Goal: Information Seeking & Learning: Learn about a topic

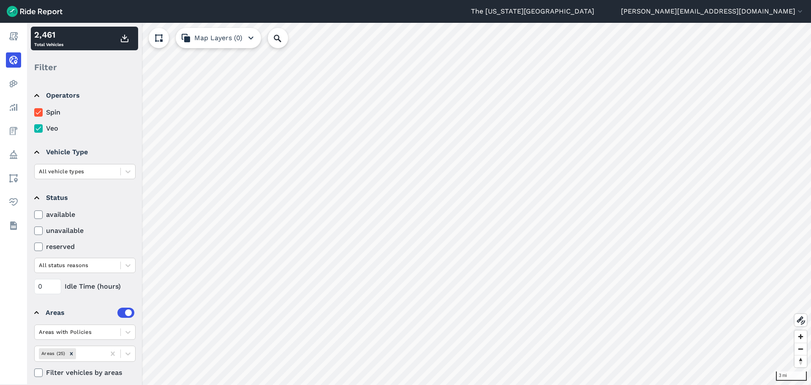
drag, startPoint x: 127, startPoint y: 333, endPoint x: 127, endPoint y: 322, distance: 10.6
click at [127, 333] on icon at bounding box center [128, 332] width 5 height 3
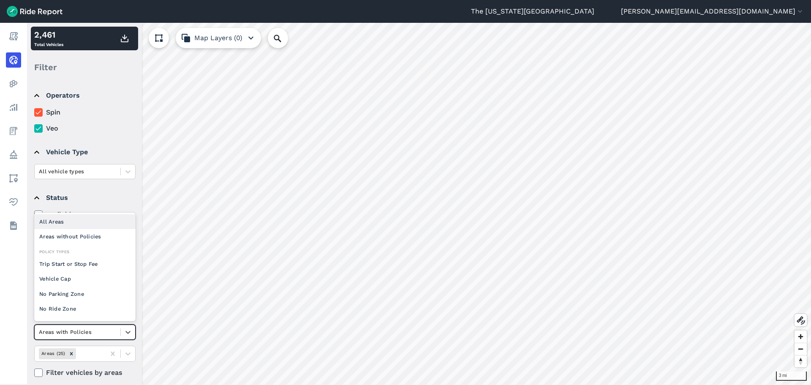
click at [101, 221] on div "All Areas" at bounding box center [84, 221] width 101 height 15
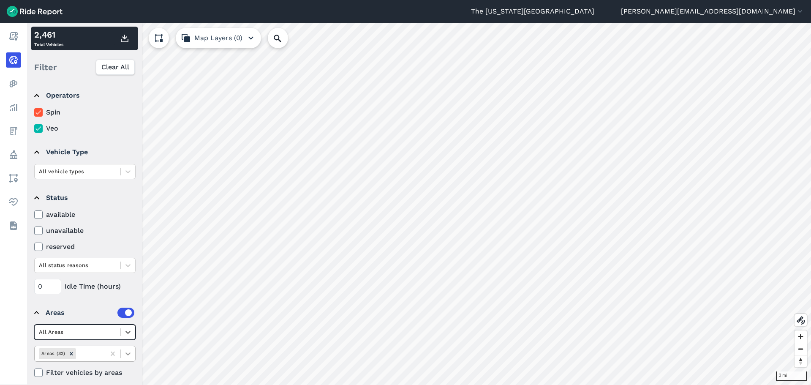
click at [130, 358] on div at bounding box center [128, 354] width 14 height 14
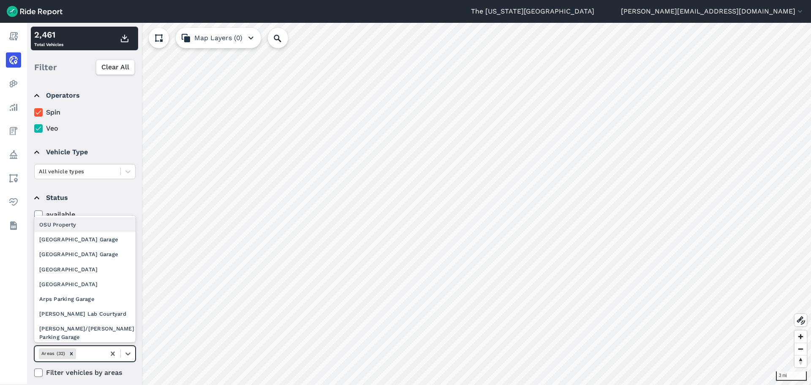
click at [98, 225] on div "OSU Property" at bounding box center [84, 224] width 101 height 15
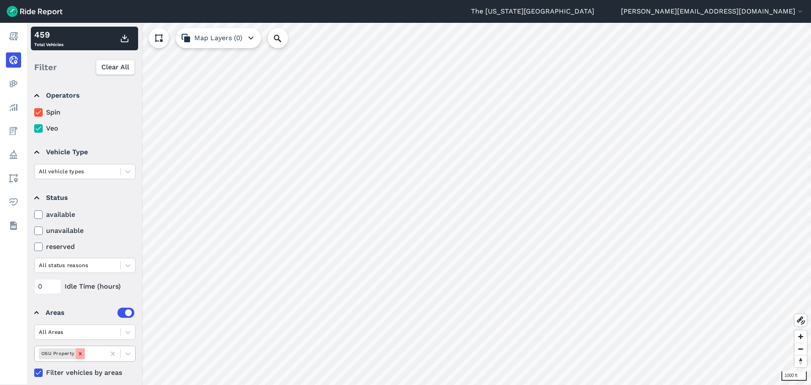
click at [78, 351] on icon "Remove OSU Property" at bounding box center [80, 354] width 6 height 6
click at [129, 331] on icon at bounding box center [128, 332] width 8 height 8
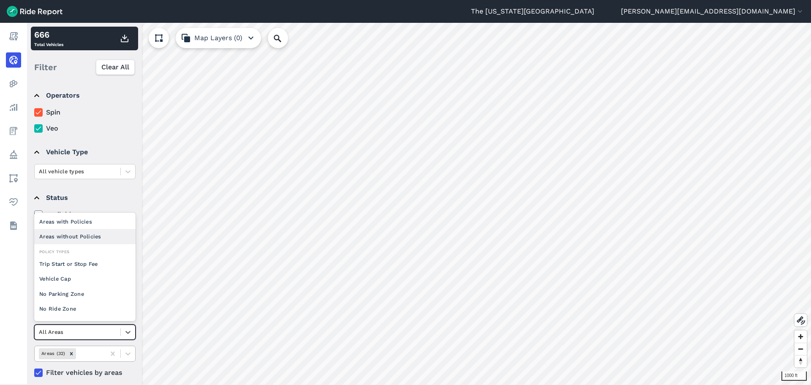
click at [101, 238] on div "Areas without Policies" at bounding box center [84, 236] width 101 height 15
click at [128, 333] on icon at bounding box center [128, 332] width 5 height 3
click at [106, 235] on div "Areas with Policies" at bounding box center [84, 236] width 101 height 15
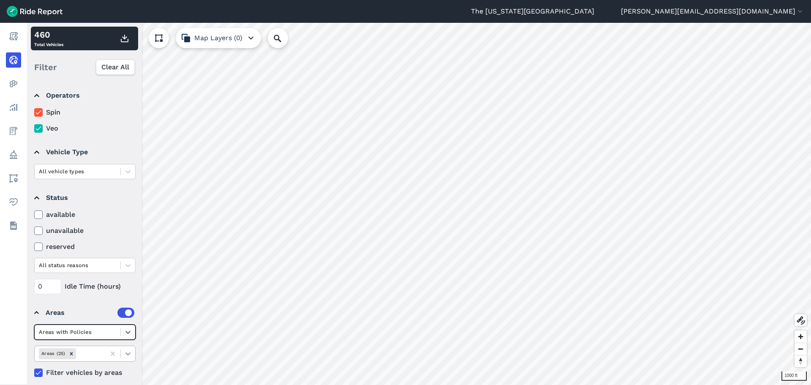
click at [129, 352] on icon at bounding box center [128, 354] width 8 height 8
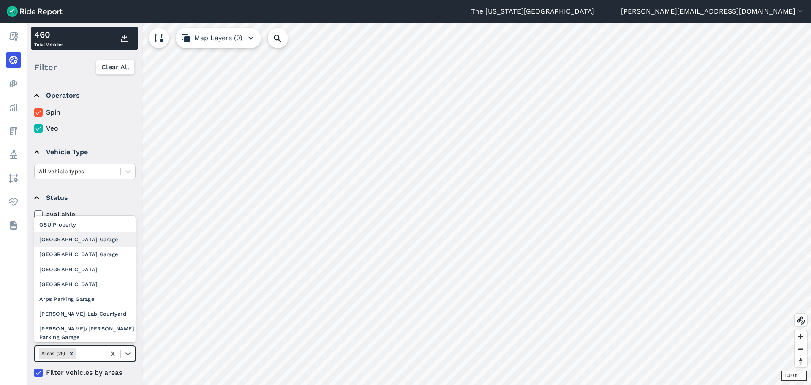
click at [98, 235] on div "[GEOGRAPHIC_DATA] Garage" at bounding box center [84, 239] width 101 height 15
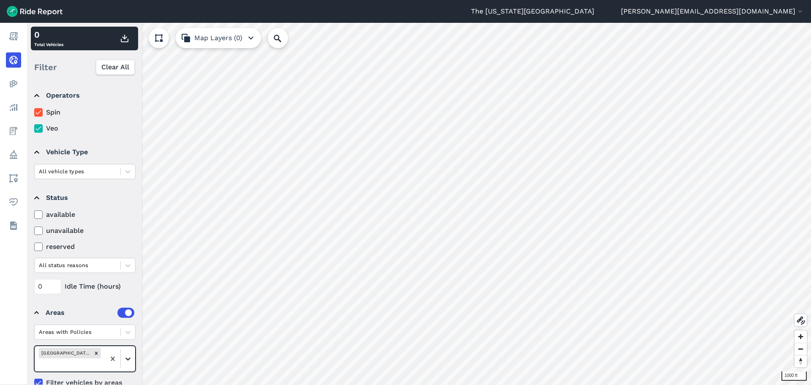
click at [130, 361] on icon at bounding box center [128, 359] width 8 height 8
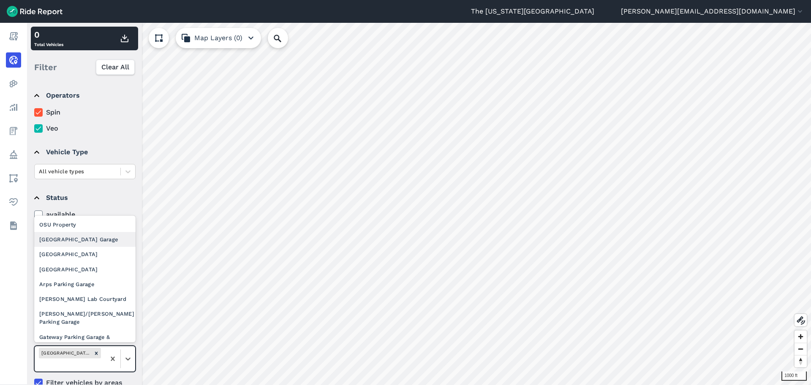
click at [101, 243] on div "[GEOGRAPHIC_DATA] Garage" at bounding box center [84, 239] width 101 height 15
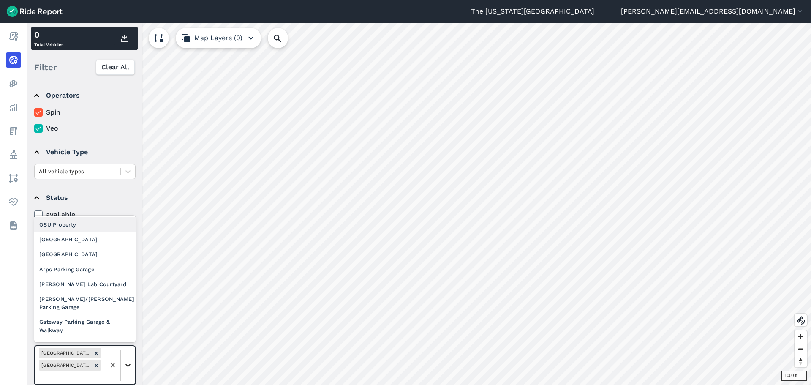
click at [130, 361] on icon at bounding box center [128, 365] width 8 height 8
click at [107, 243] on div "[GEOGRAPHIC_DATA]" at bounding box center [84, 239] width 101 height 15
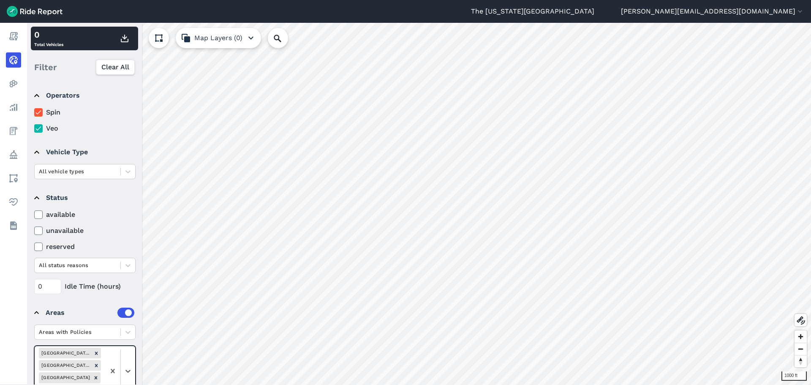
drag, startPoint x: 128, startPoint y: 364, endPoint x: 125, endPoint y: 344, distance: 20.6
click at [128, 360] on div at bounding box center [120, 371] width 30 height 50
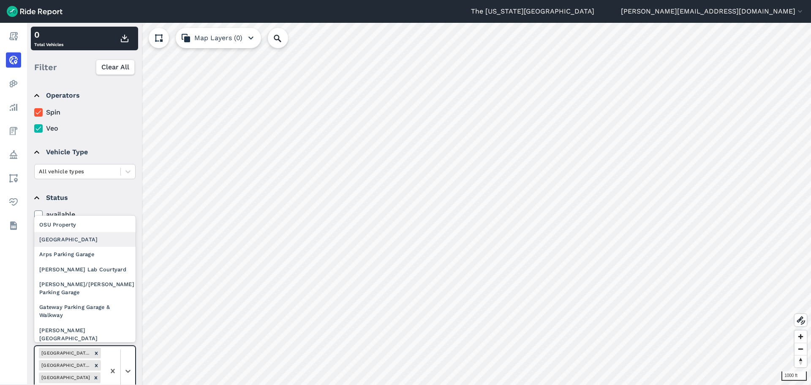
click at [101, 243] on div "[GEOGRAPHIC_DATA]" at bounding box center [84, 239] width 101 height 15
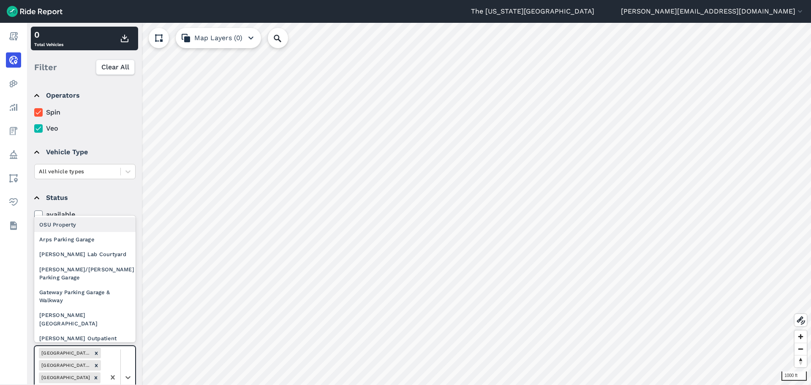
click at [128, 356] on div at bounding box center [120, 377] width 30 height 63
click at [94, 239] on div "Arps Parking Garage" at bounding box center [84, 239] width 101 height 15
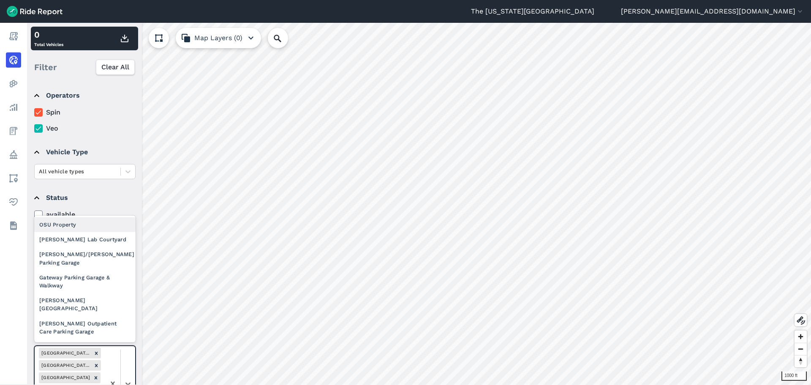
drag, startPoint x: 128, startPoint y: 358, endPoint x: 114, endPoint y: 315, distance: 45.2
click at [128, 357] on div at bounding box center [120, 383] width 30 height 75
click at [96, 242] on div "[PERSON_NAME] Lab Courtyard" at bounding box center [84, 239] width 101 height 15
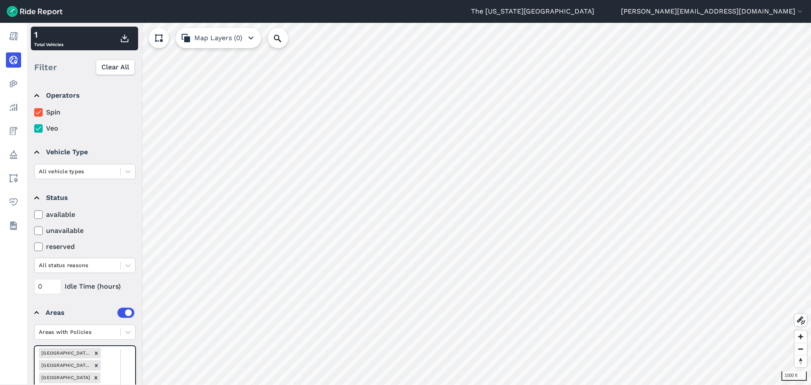
click at [126, 371] on div at bounding box center [120, 389] width 30 height 87
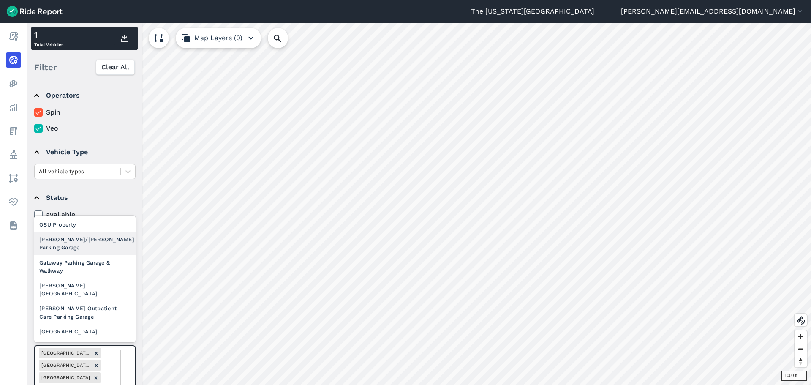
click at [90, 240] on div "[PERSON_NAME]/[PERSON_NAME] Parking Garage" at bounding box center [84, 243] width 101 height 23
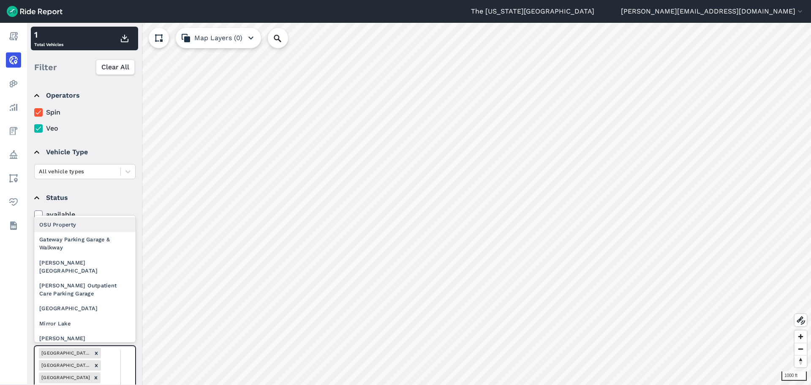
click at [100, 247] on div "Gateway Parking Garage & Walkway" at bounding box center [84, 243] width 101 height 23
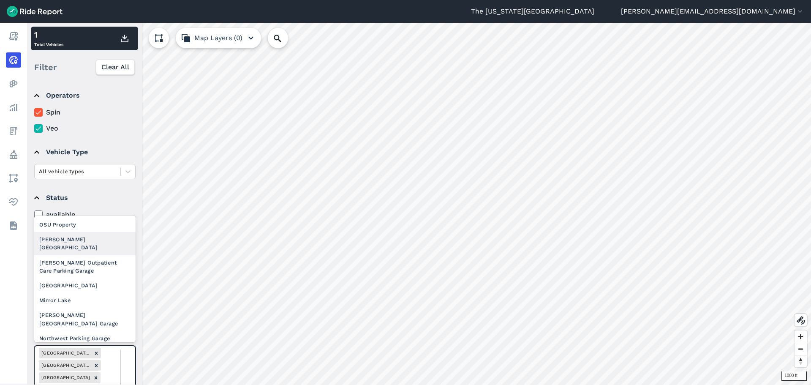
click at [97, 243] on div "[PERSON_NAME][GEOGRAPHIC_DATA]" at bounding box center [84, 243] width 101 height 23
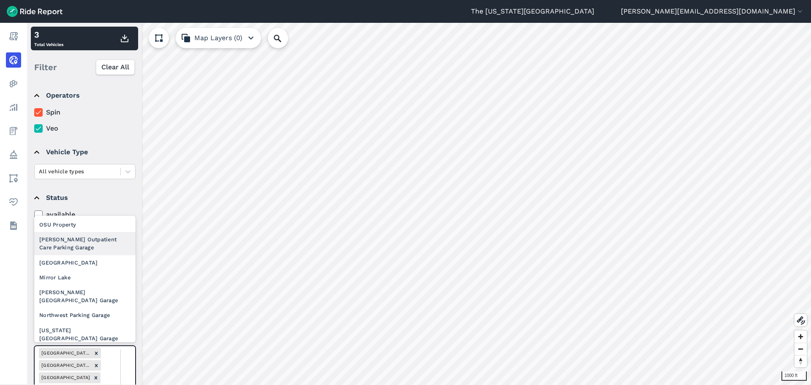
click at [98, 244] on div "[PERSON_NAME] Outpatient Care Parking Garage" at bounding box center [84, 243] width 101 height 23
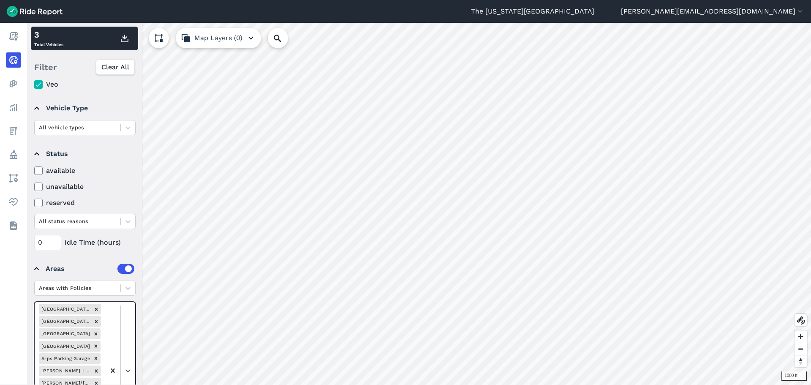
scroll to position [85, 0]
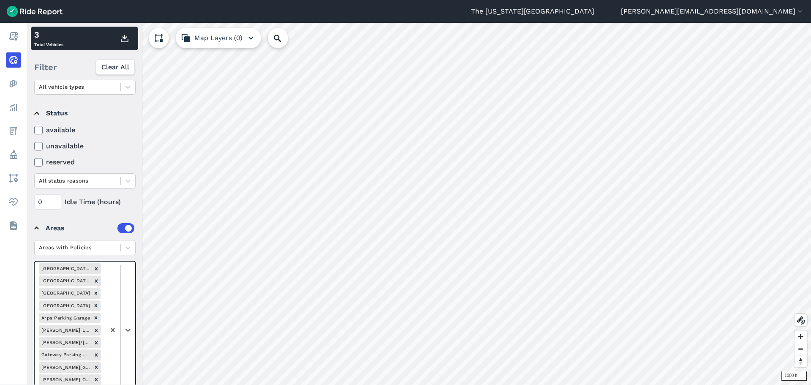
click at [126, 320] on div at bounding box center [120, 330] width 30 height 137
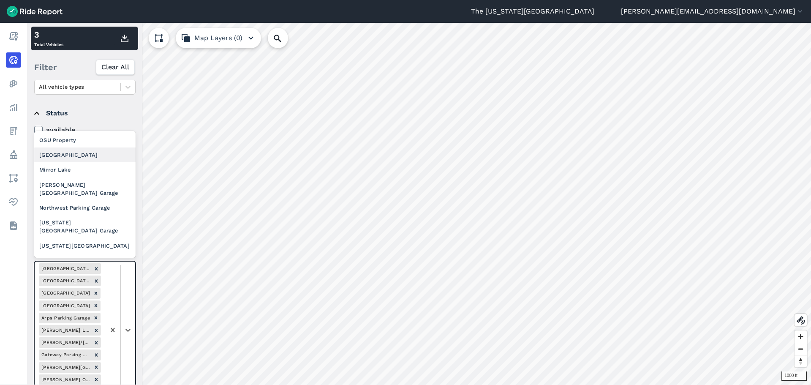
click at [102, 155] on div "[GEOGRAPHIC_DATA]" at bounding box center [84, 154] width 101 height 15
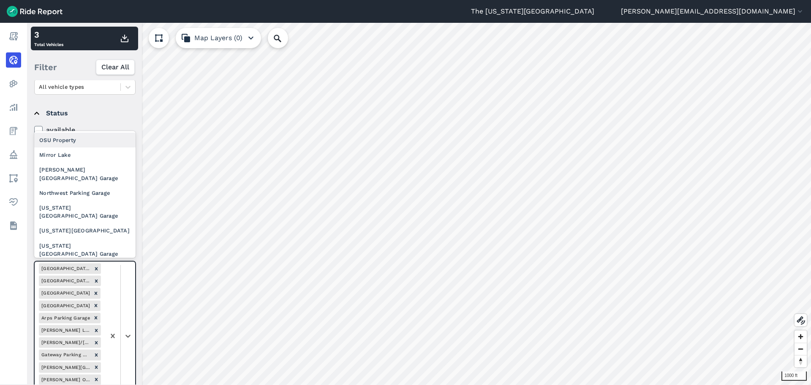
click at [123, 304] on div at bounding box center [120, 336] width 30 height 149
click at [79, 159] on div "Mirror Lake" at bounding box center [84, 154] width 101 height 15
click at [131, 296] on div at bounding box center [120, 337] width 30 height 150
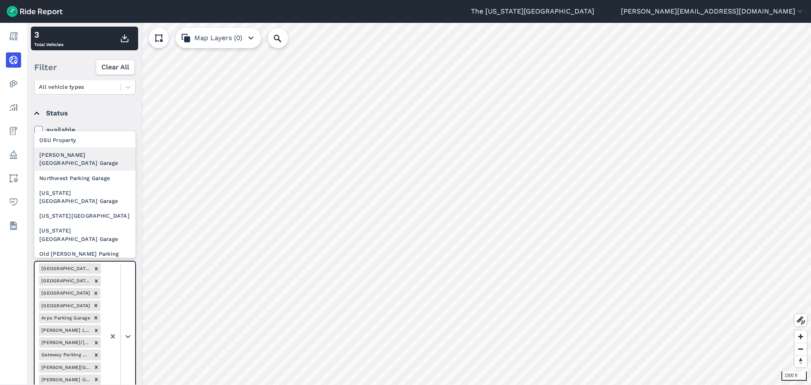
click at [98, 156] on div "[PERSON_NAME][GEOGRAPHIC_DATA] Garage" at bounding box center [84, 158] width 101 height 23
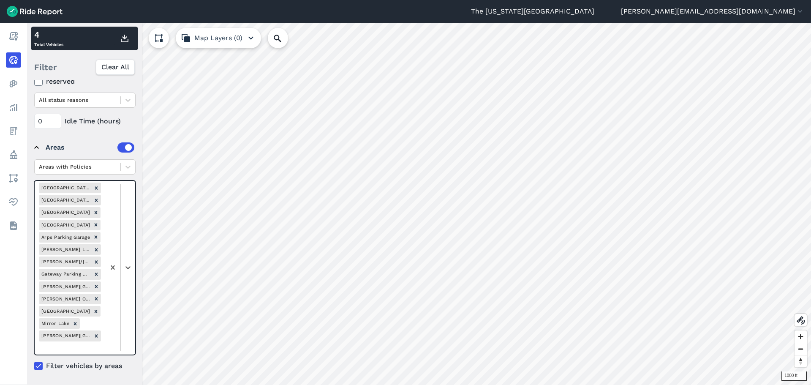
scroll to position [0, 0]
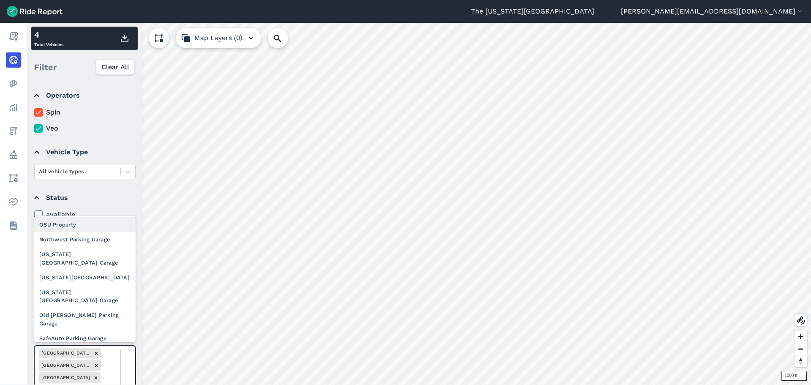
click at [87, 237] on div "Northwest Parking Garage" at bounding box center [84, 239] width 101 height 15
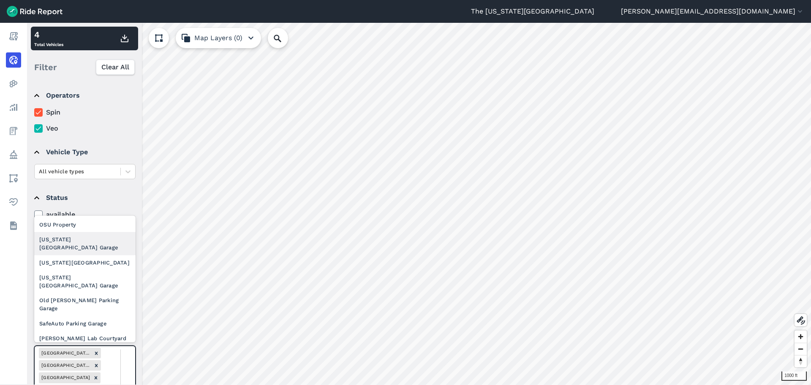
click at [90, 244] on div "[US_STATE] [GEOGRAPHIC_DATA] Garage" at bounding box center [84, 243] width 101 height 23
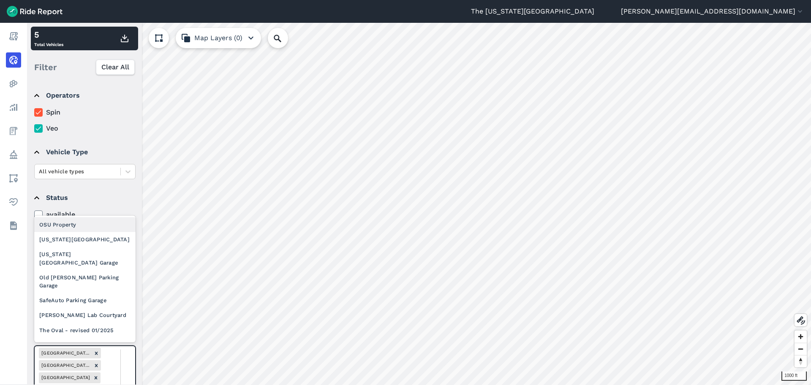
click at [87, 238] on div "[US_STATE][GEOGRAPHIC_DATA]" at bounding box center [84, 239] width 101 height 15
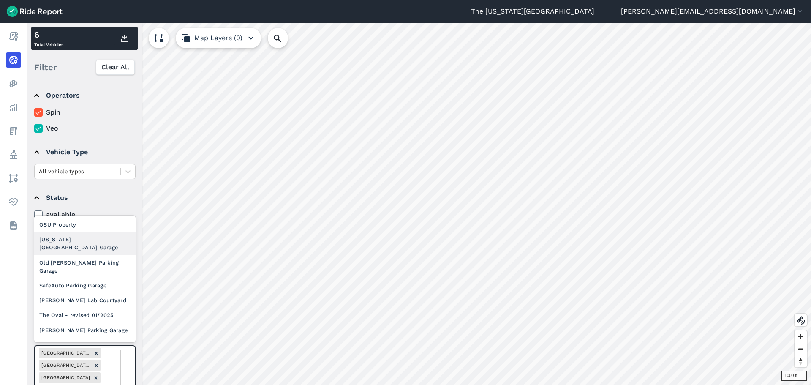
click at [90, 237] on div "[US_STATE] [GEOGRAPHIC_DATA] Garage" at bounding box center [84, 243] width 101 height 23
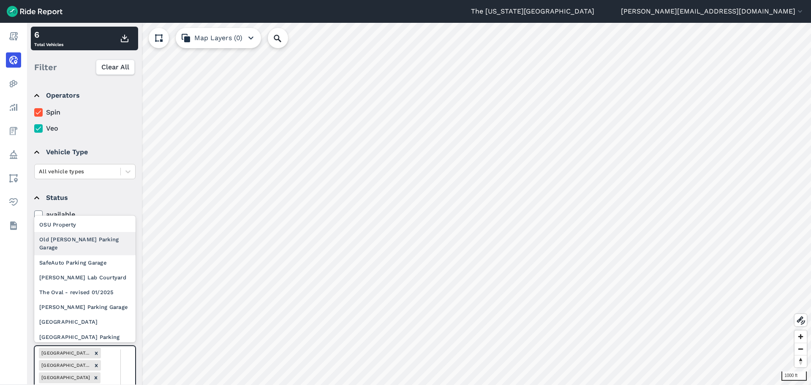
click at [90, 239] on div "Old [PERSON_NAME] Parking Garage" at bounding box center [84, 243] width 101 height 23
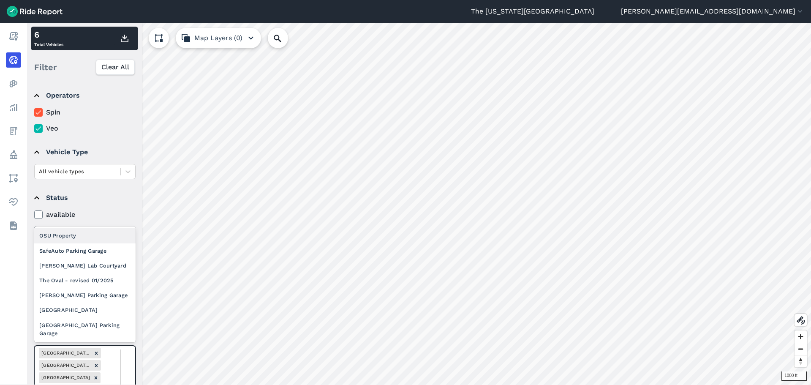
click at [88, 248] on div "SafeAuto Parking Garage" at bounding box center [84, 250] width 101 height 15
click at [98, 262] on div "[PERSON_NAME] Lab Courtyard" at bounding box center [84, 265] width 101 height 15
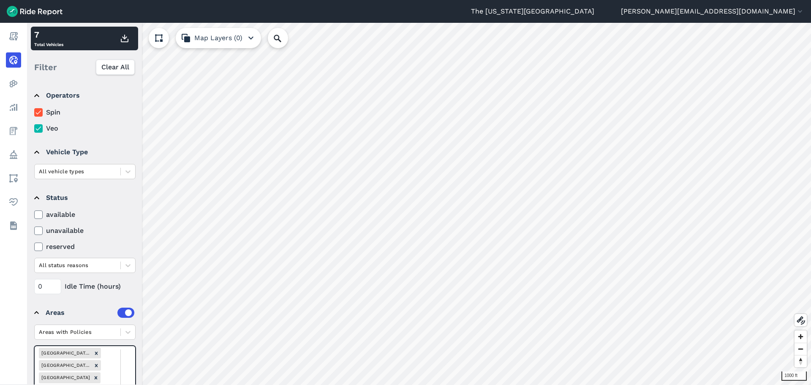
click at [101, 281] on div "The Oval - revised 01/2025" at bounding box center [84, 280] width 101 height 15
click at [98, 298] on div "[PERSON_NAME] Parking Garage" at bounding box center [84, 295] width 101 height 15
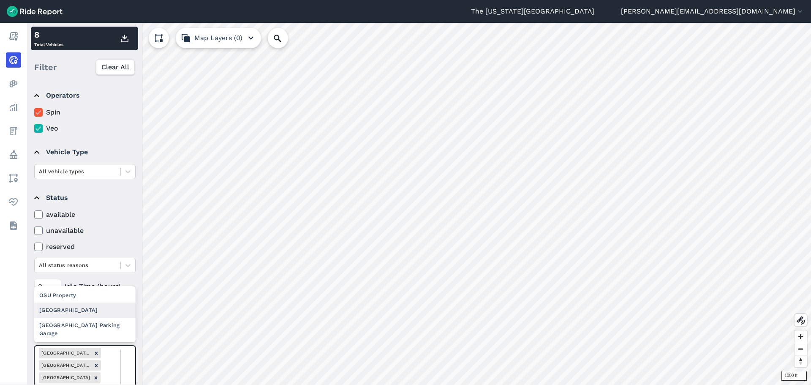
click at [103, 310] on div "[GEOGRAPHIC_DATA]" at bounding box center [84, 310] width 101 height 15
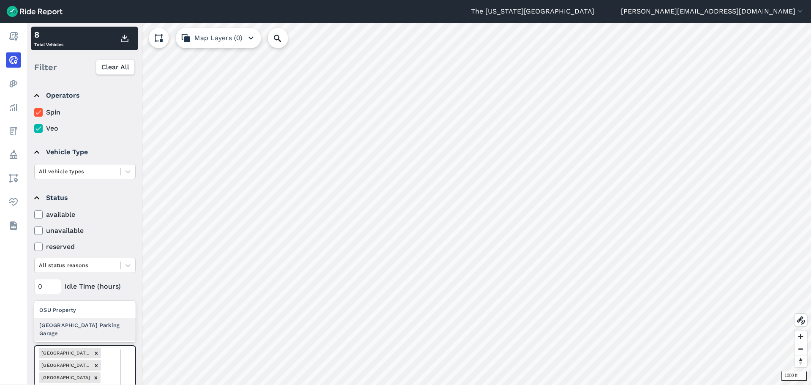
click at [108, 330] on div "[GEOGRAPHIC_DATA] Parking Garage" at bounding box center [84, 329] width 101 height 23
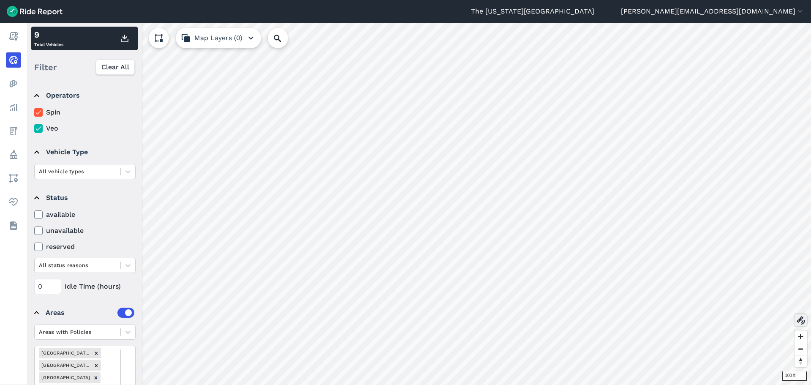
click at [800, 321] on use at bounding box center [801, 320] width 8 height 8
click at [800, 321] on icon at bounding box center [801, 320] width 10 height 10
click at [800, 317] on icon at bounding box center [801, 320] width 10 height 10
click at [797, 323] on icon at bounding box center [801, 320] width 10 height 10
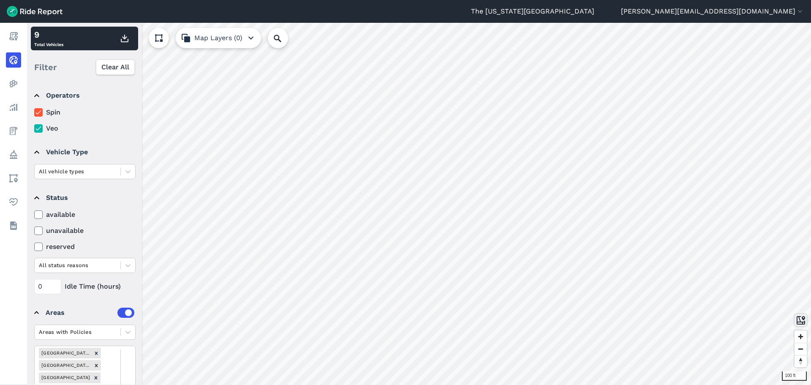
click at [797, 322] on use at bounding box center [801, 320] width 8 height 8
click at [797, 321] on use at bounding box center [801, 320] width 8 height 8
click at [798, 320] on use at bounding box center [801, 320] width 8 height 8
click at [798, 325] on icon at bounding box center [801, 320] width 10 height 10
click at [800, 317] on use at bounding box center [801, 320] width 8 height 8
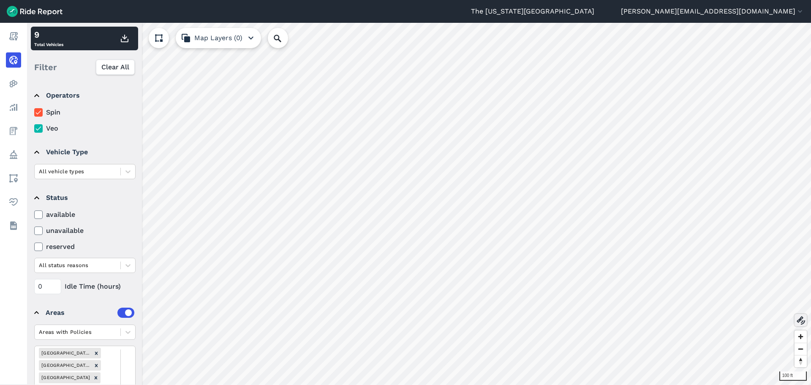
click at [800, 323] on icon at bounding box center [801, 320] width 10 height 10
